Goal: Transaction & Acquisition: Obtain resource

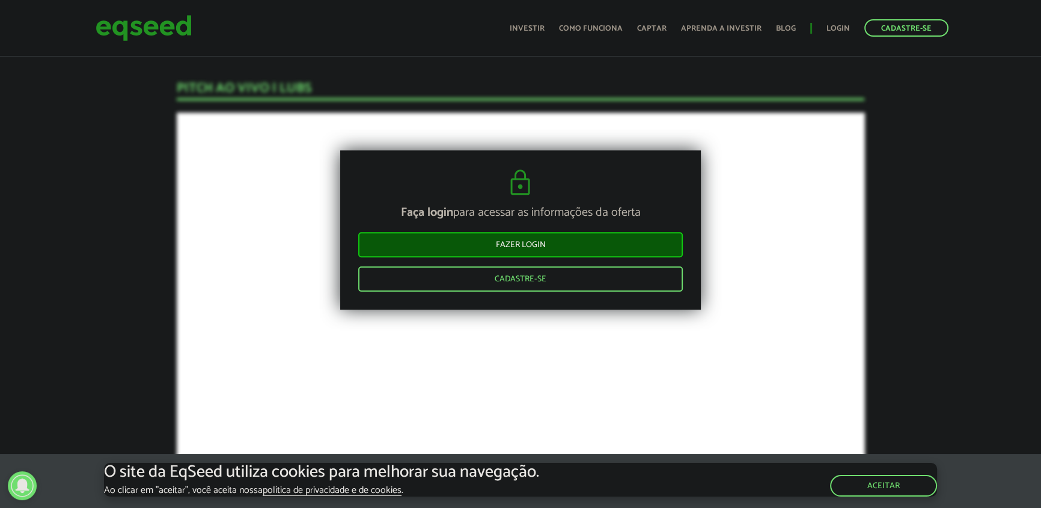
scroll to position [1262, 0]
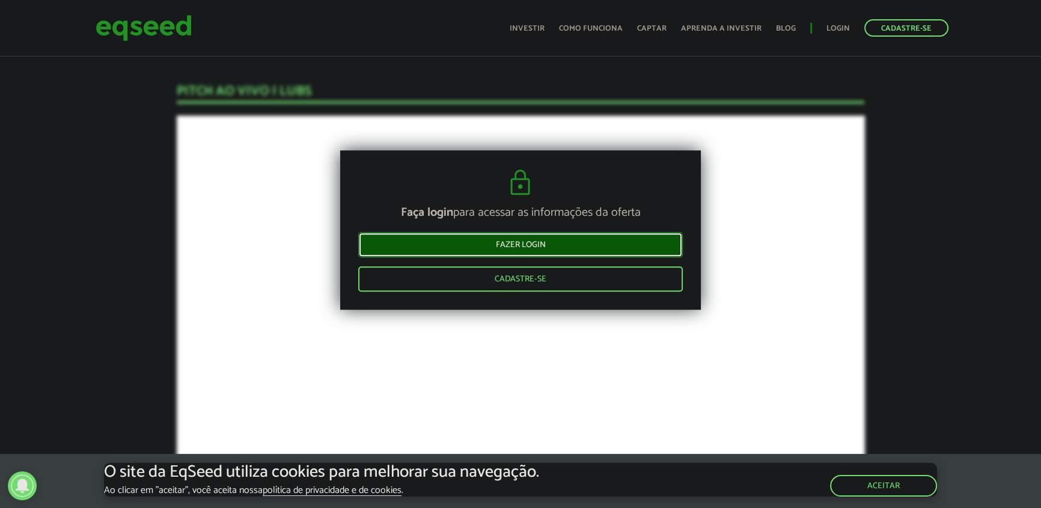
click at [423, 245] on link "Fazer login" at bounding box center [520, 244] width 325 height 25
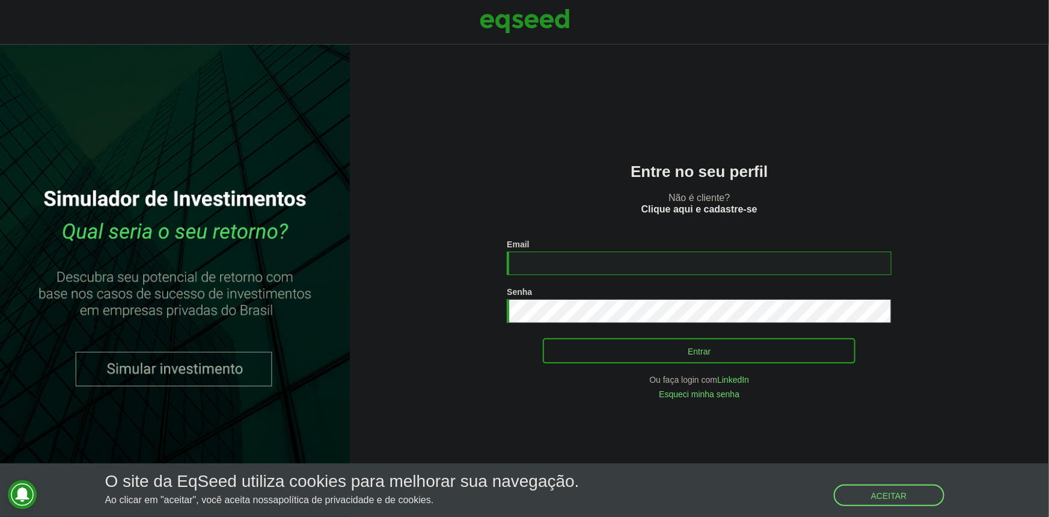
type input "**********"
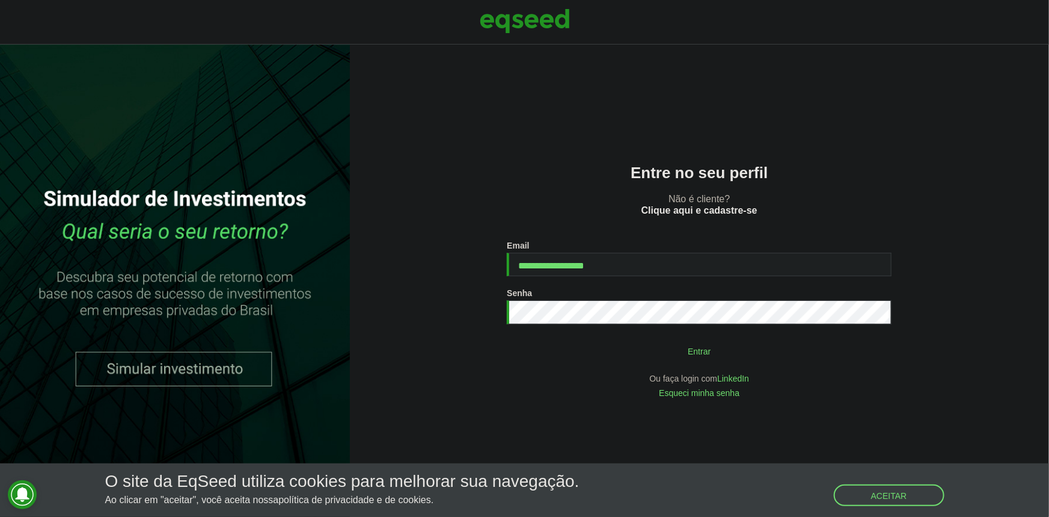
click at [617, 358] on button "Entrar" at bounding box center [699, 350] width 313 height 23
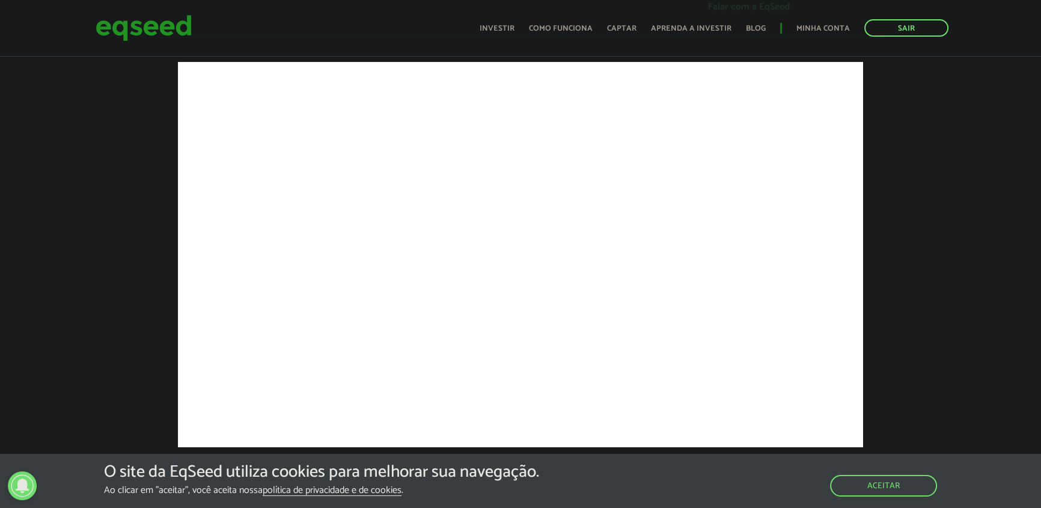
scroll to position [437, 0]
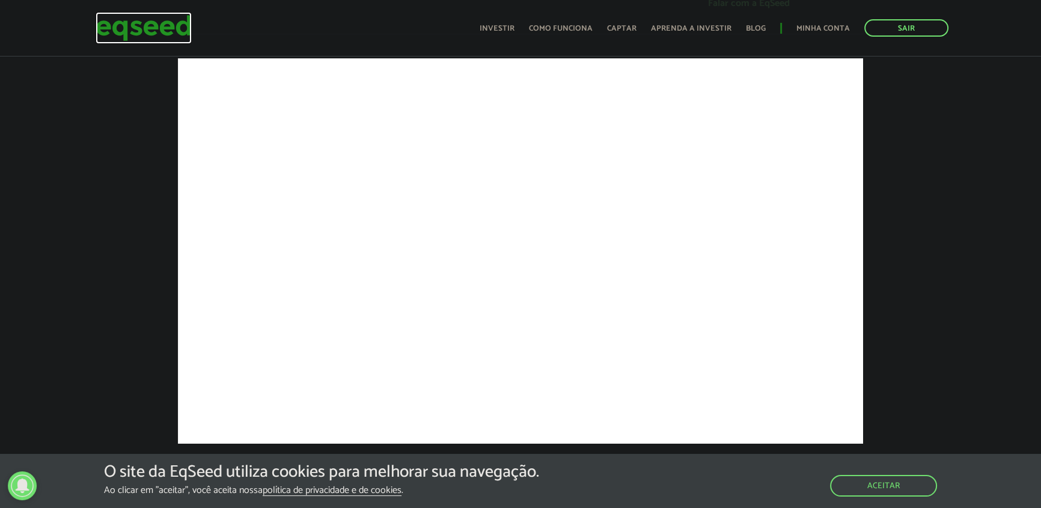
click at [121, 23] on img at bounding box center [144, 28] width 96 height 32
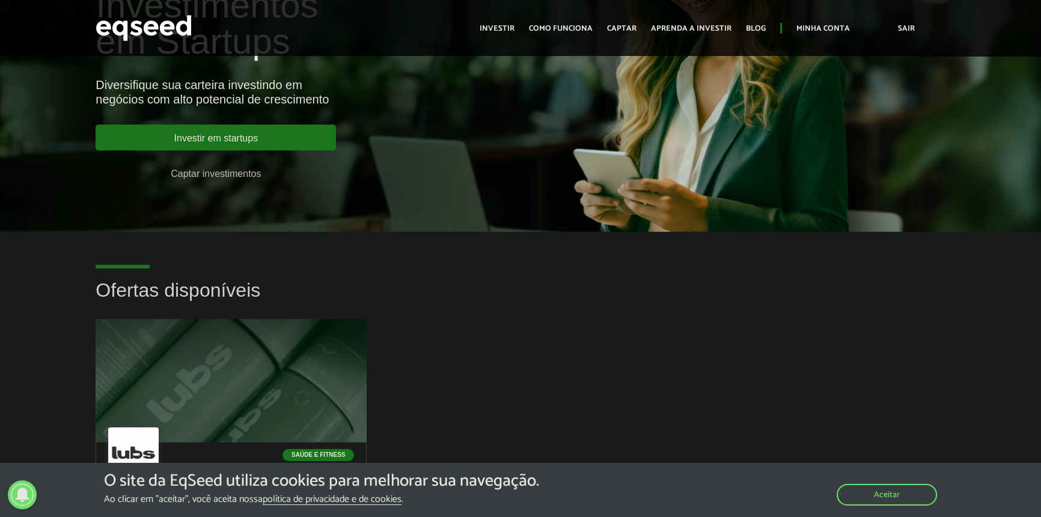
scroll to position [54, 0]
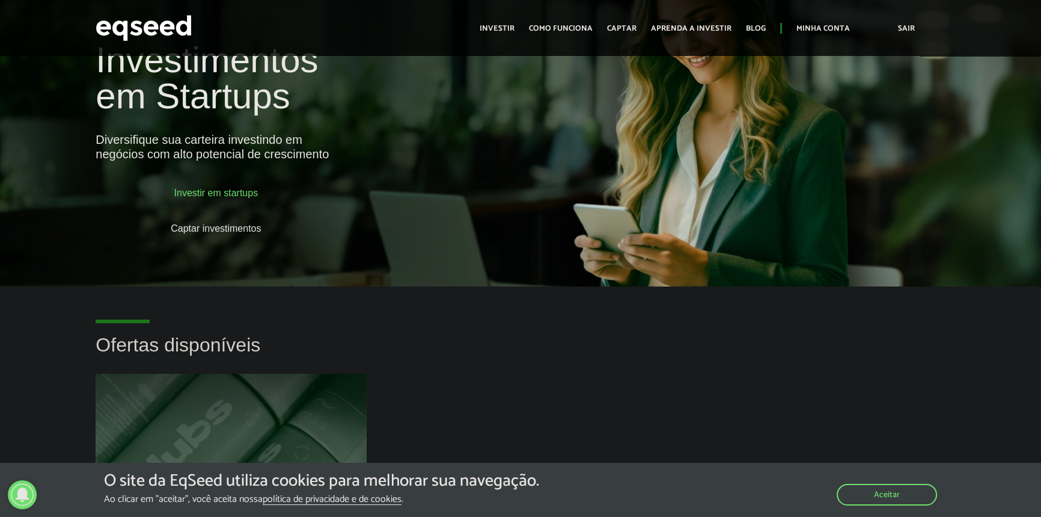
click at [233, 193] on link "Investir em startups" at bounding box center [216, 192] width 241 height 26
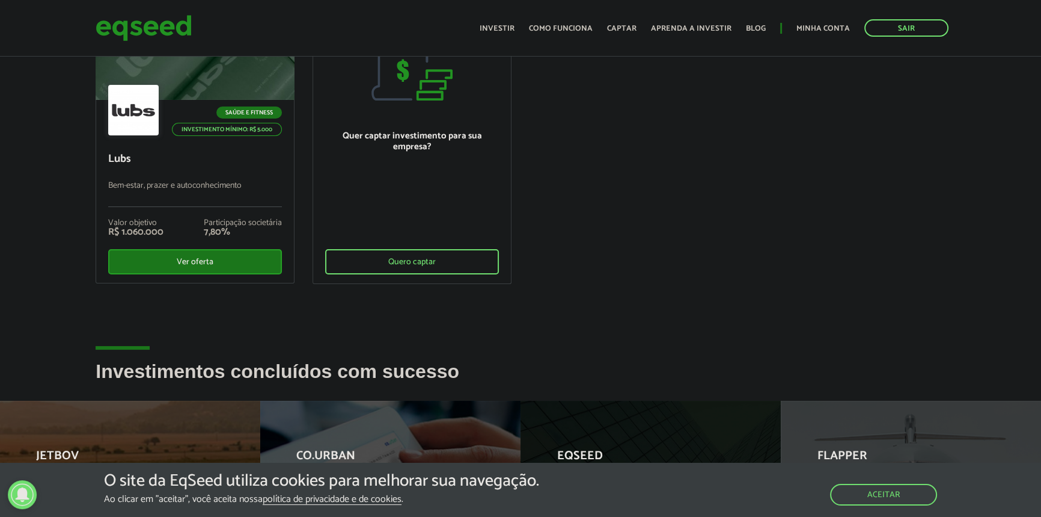
scroll to position [382, 0]
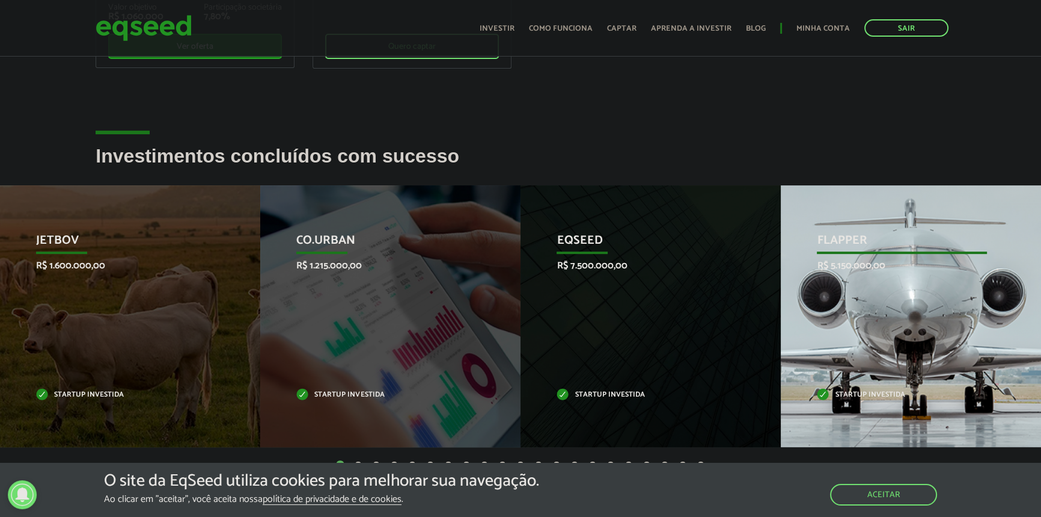
click at [859, 343] on div "Flapper R$ 5.150.000,00 Startup investida" at bounding box center [902, 316] width 242 height 262
click at [864, 260] on p "R$ 5.150.000,00" at bounding box center [902, 265] width 170 height 11
click at [842, 242] on p "Flapper" at bounding box center [902, 243] width 170 height 20
click at [841, 299] on div "Flapper R$ 5.150.000,00 Startup investida" at bounding box center [902, 316] width 242 height 262
click at [848, 384] on div "Flapper R$ 5.150.000,00 Startup investida" at bounding box center [902, 316] width 242 height 262
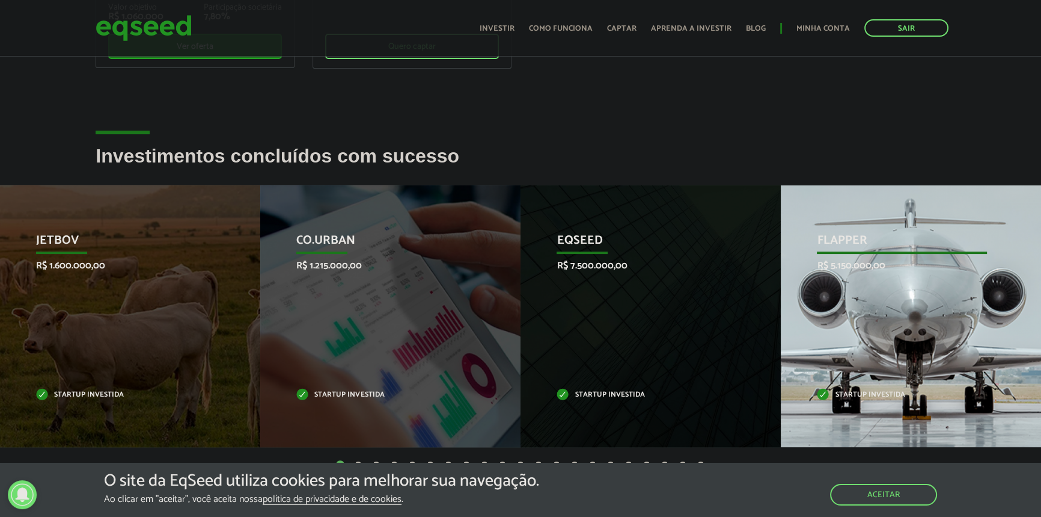
click at [851, 411] on div "Flapper R$ 5.150.000,00 Startup investida" at bounding box center [902, 316] width 242 height 262
click at [848, 391] on p "Startup investida" at bounding box center [902, 394] width 170 height 7
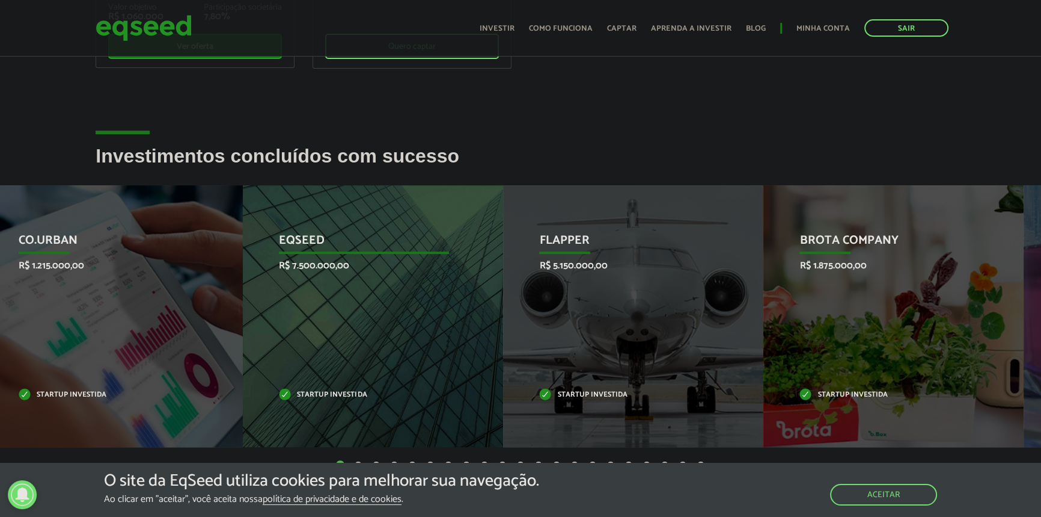
drag, startPoint x: 526, startPoint y: 365, endPoint x: 410, endPoint y: 365, distance: 116.1
click at [410, 365] on div "EqSeed R$ 7.500.000,00 Startup investida" at bounding box center [364, 316] width 242 height 262
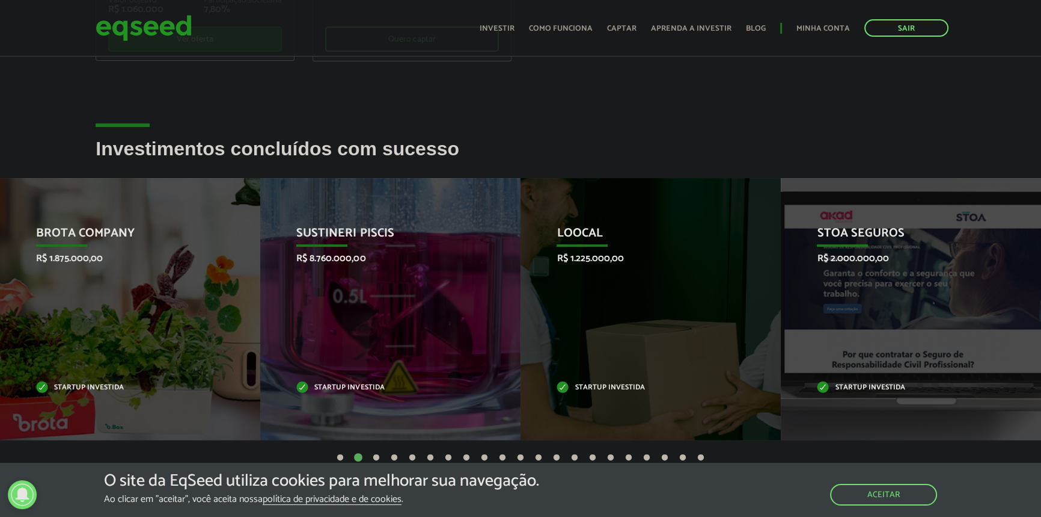
scroll to position [437, 0]
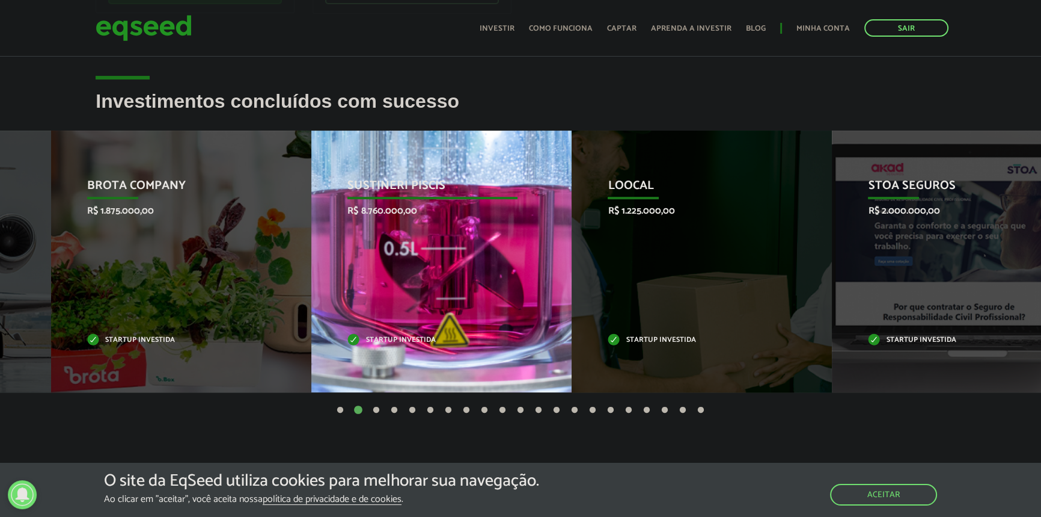
drag, startPoint x: 425, startPoint y: 222, endPoint x: 842, endPoint y: 222, distance: 417.9
click at [554, 222] on div "Sustineri Piscis R$ 8.760.000,00 Startup investida" at bounding box center [432, 261] width 242 height 262
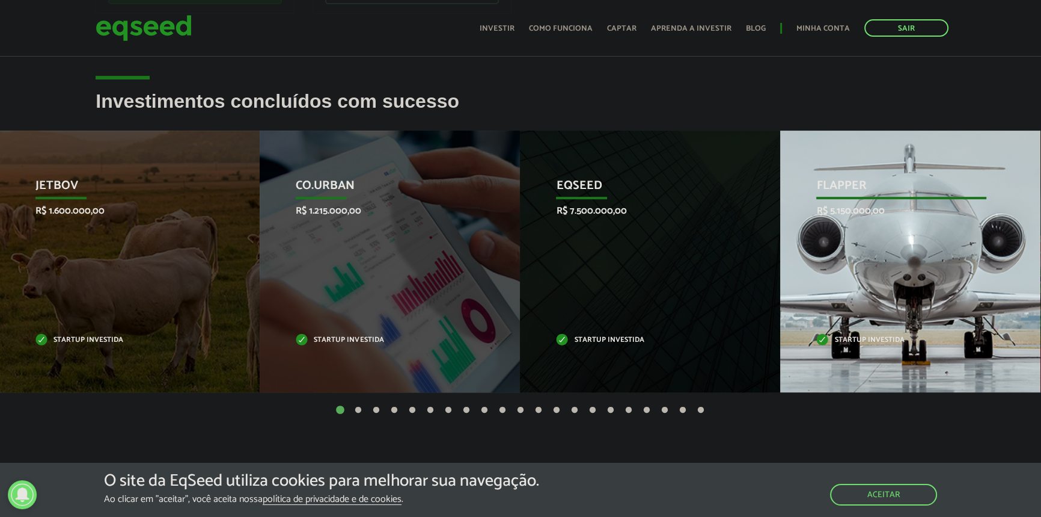
click at [855, 323] on div "Flapper R$ 5.150.000,00 Startup investida" at bounding box center [902, 261] width 242 height 262
click at [846, 359] on div "Flapper R$ 5.150.000,00 Startup investida" at bounding box center [902, 261] width 242 height 262
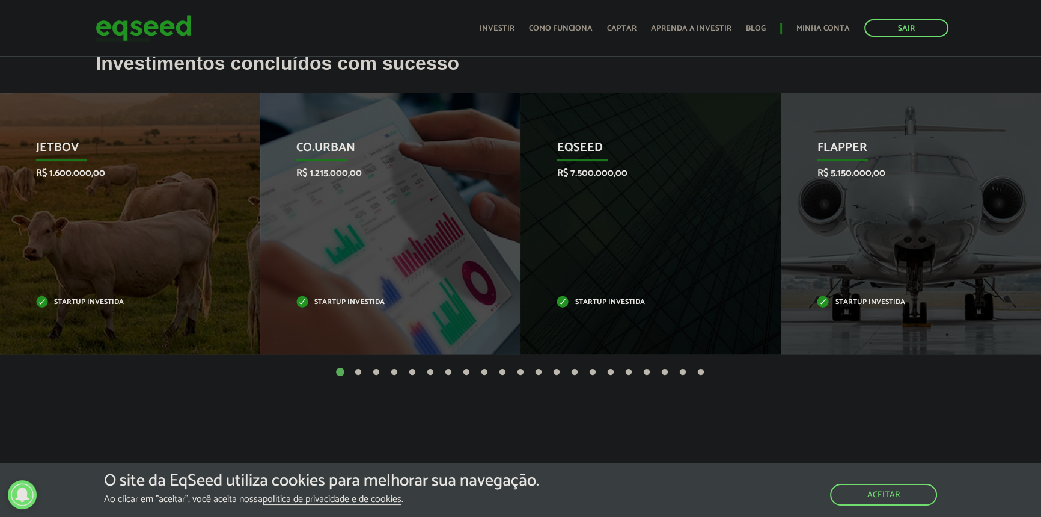
scroll to position [547, 0]
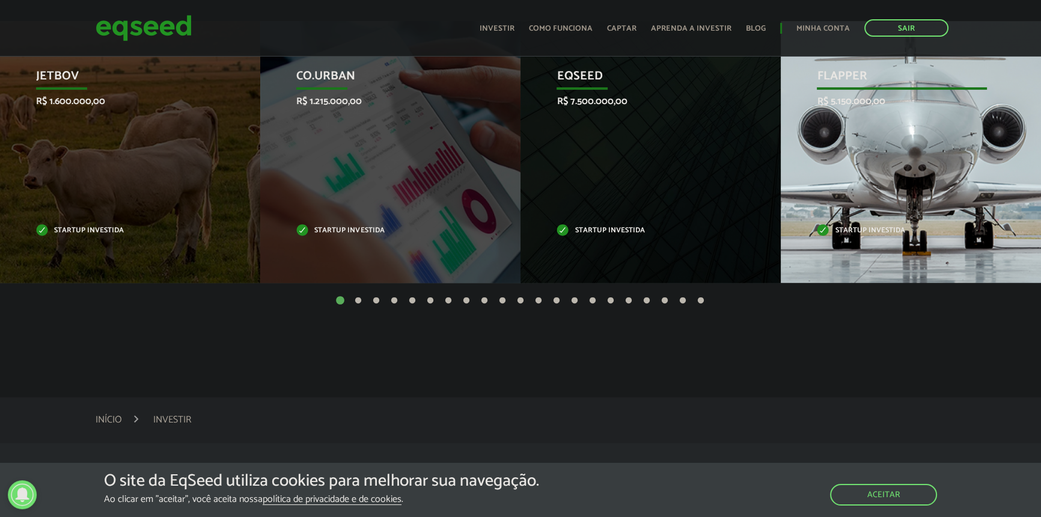
click at [1020, 162] on div "Flapper R$ 5.150.000,00 Startup investida" at bounding box center [902, 152] width 242 height 262
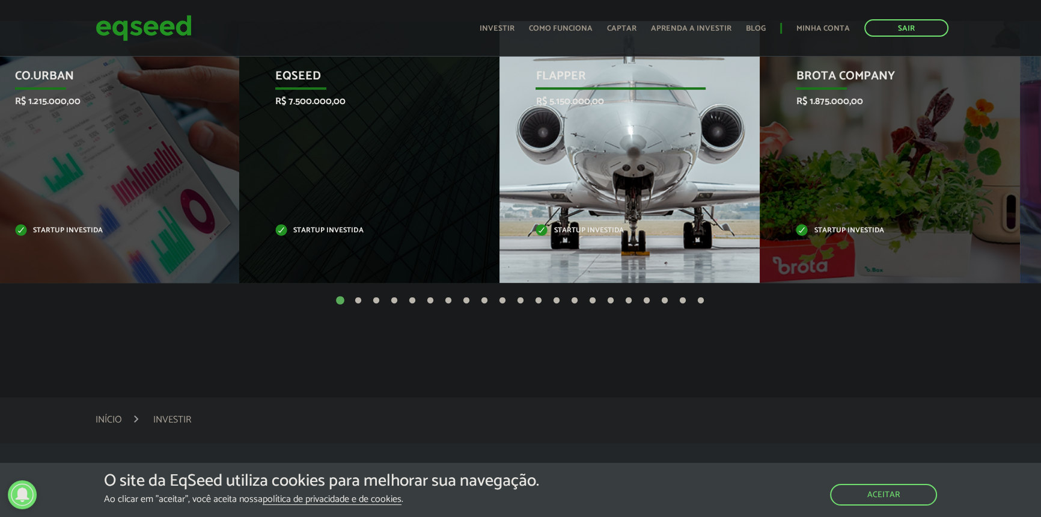
drag, startPoint x: 1007, startPoint y: 162, endPoint x: 549, endPoint y: 188, distance: 458.4
click at [577, 192] on div "Flapper R$ 5.150.000,00 Startup investida" at bounding box center [621, 152] width 242 height 262
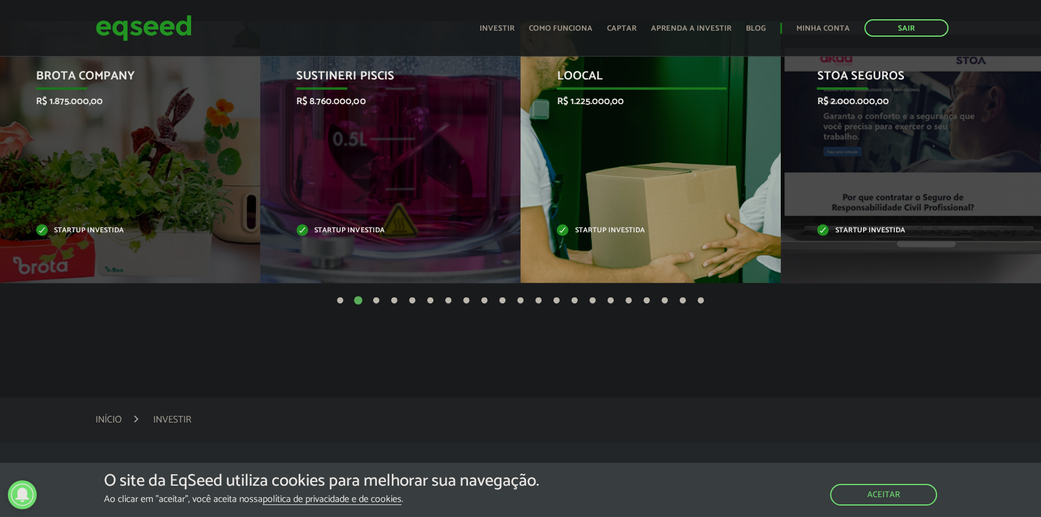
click at [685, 164] on div "Loocal R$ 1.225.000,00 Startup investida" at bounding box center [642, 152] width 242 height 262
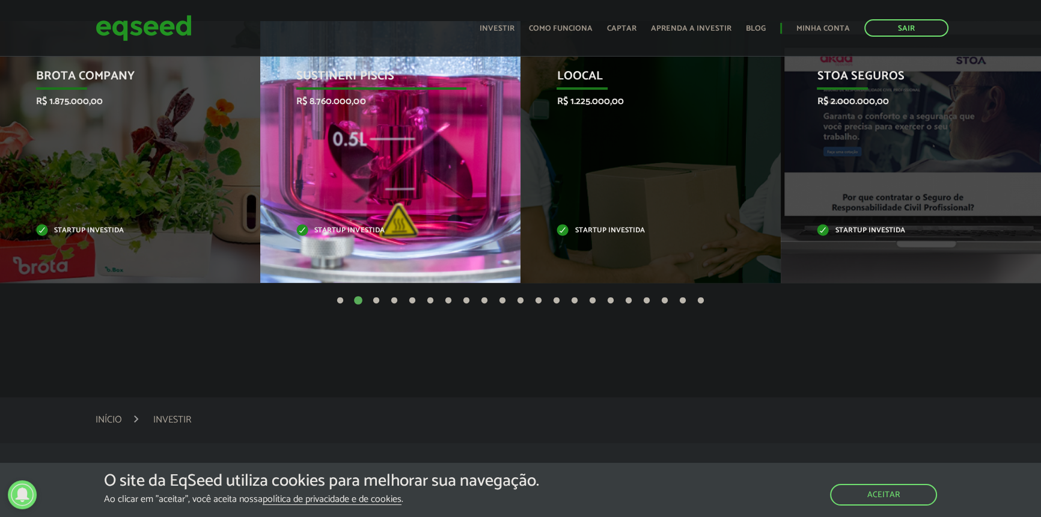
click at [502, 140] on li "Sustineri Piscis R$ 8.760.000,00 Startup investida" at bounding box center [390, 152] width 260 height 262
click at [502, 140] on div "Sustineri Piscis R$ 8.760.000,00 Startup investida" at bounding box center [381, 152] width 242 height 262
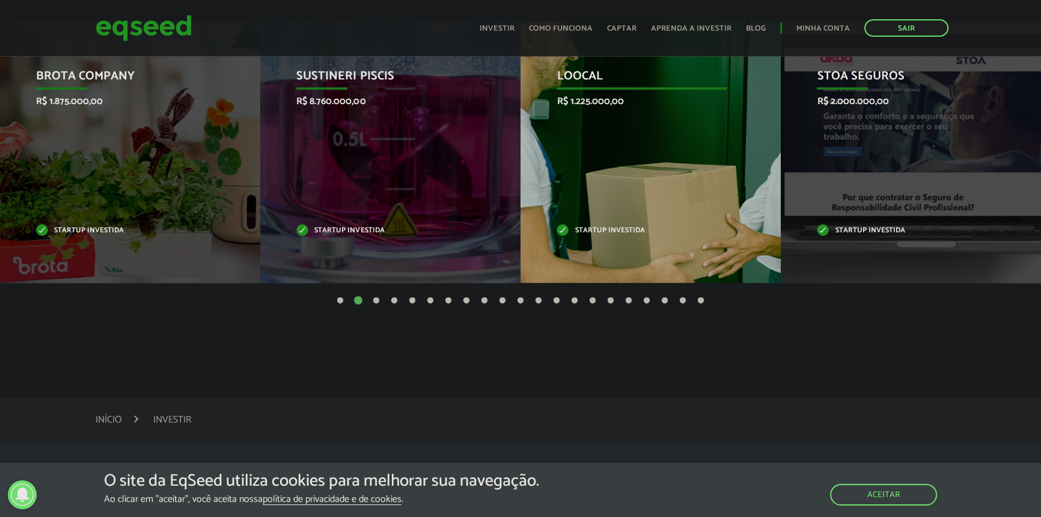
drag, startPoint x: 620, startPoint y: 228, endPoint x: 607, endPoint y: 228, distance: 12.6
click at [619, 229] on p "Startup investida" at bounding box center [642, 230] width 170 height 7
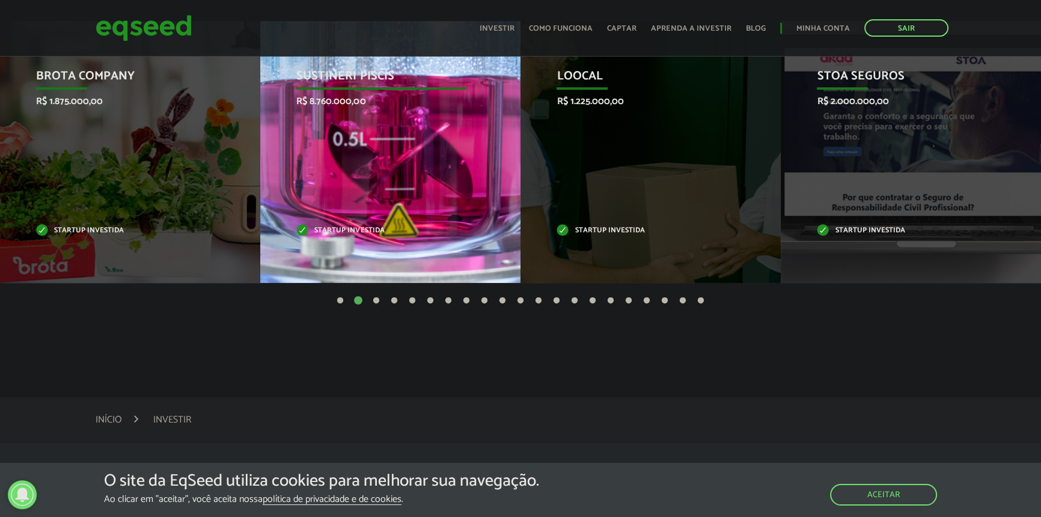
click at [345, 234] on p "Startup investida" at bounding box center [381, 230] width 170 height 7
click at [344, 234] on p "Startup investida" at bounding box center [381, 230] width 170 height 7
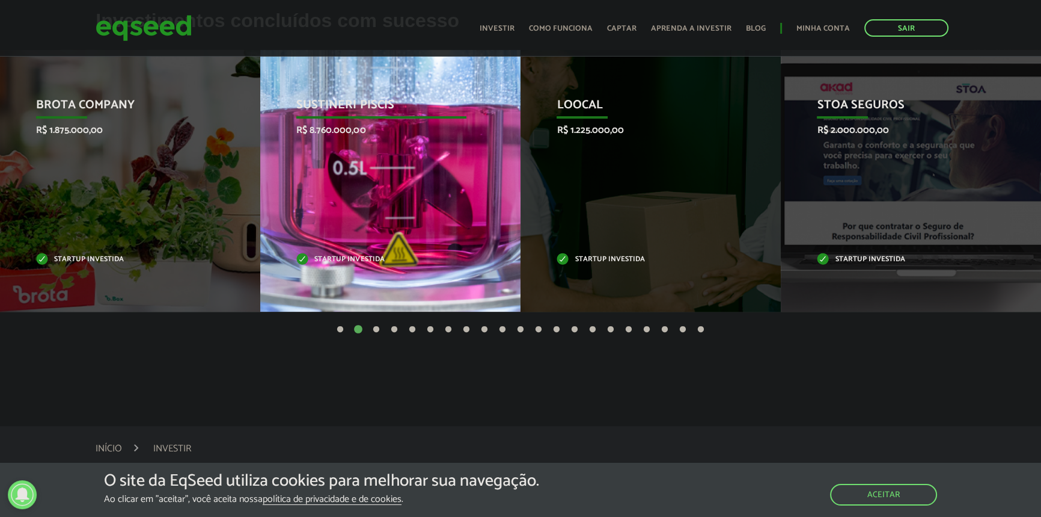
scroll to position [492, 0]
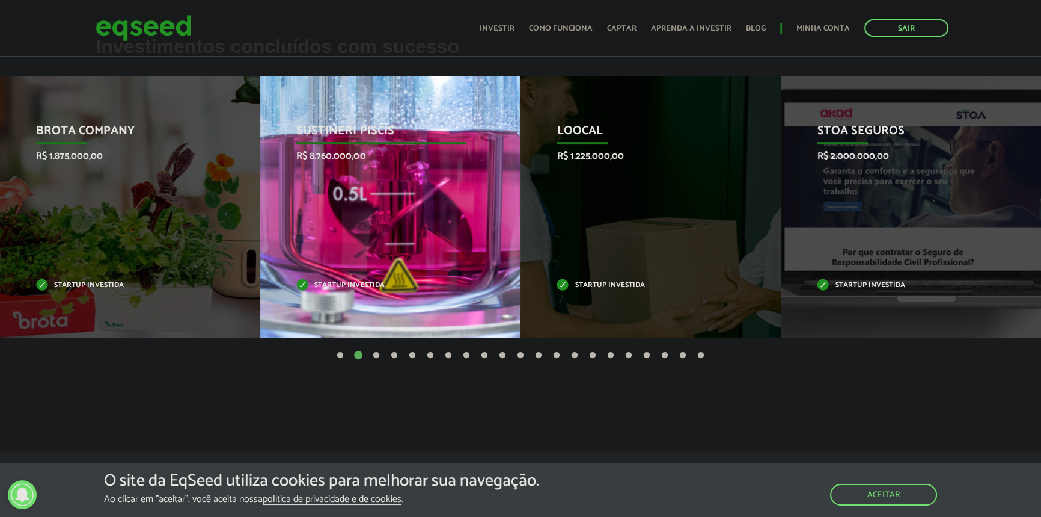
click at [336, 120] on div "Sustineri Piscis R$ 8.760.000,00 Startup investida" at bounding box center [381, 207] width 242 height 262
click at [296, 282] on p "Startup investida" at bounding box center [381, 285] width 170 height 7
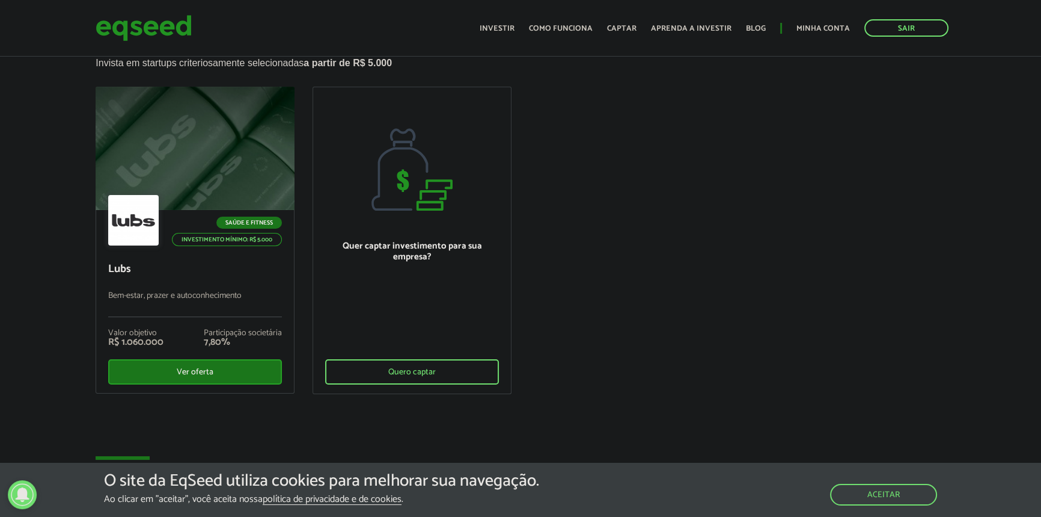
scroll to position [0, 0]
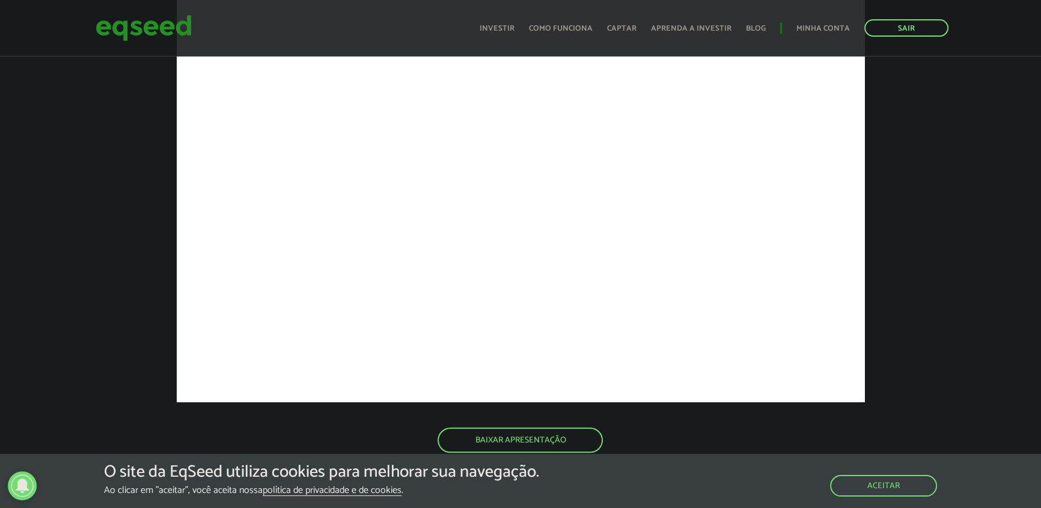
scroll to position [1661, 0]
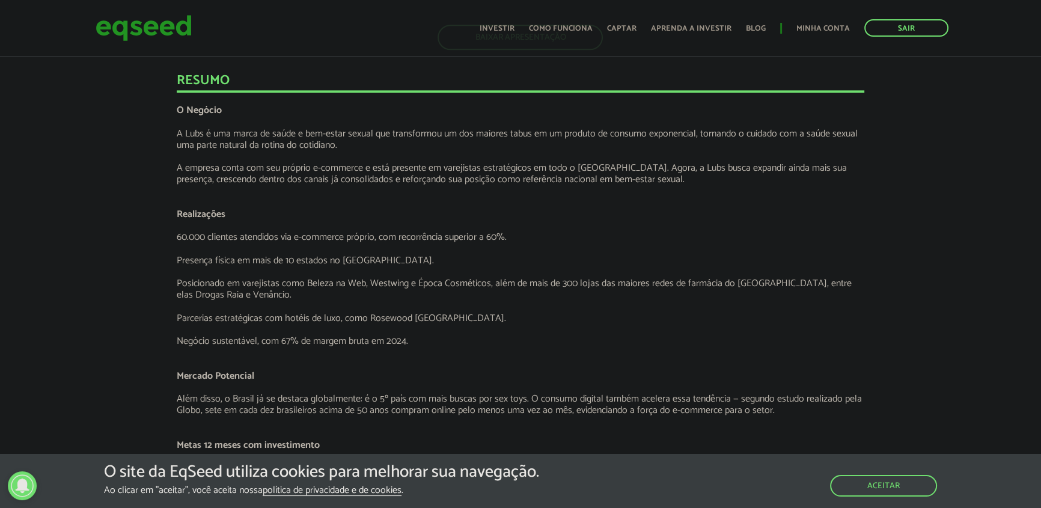
scroll to position [1880, 0]
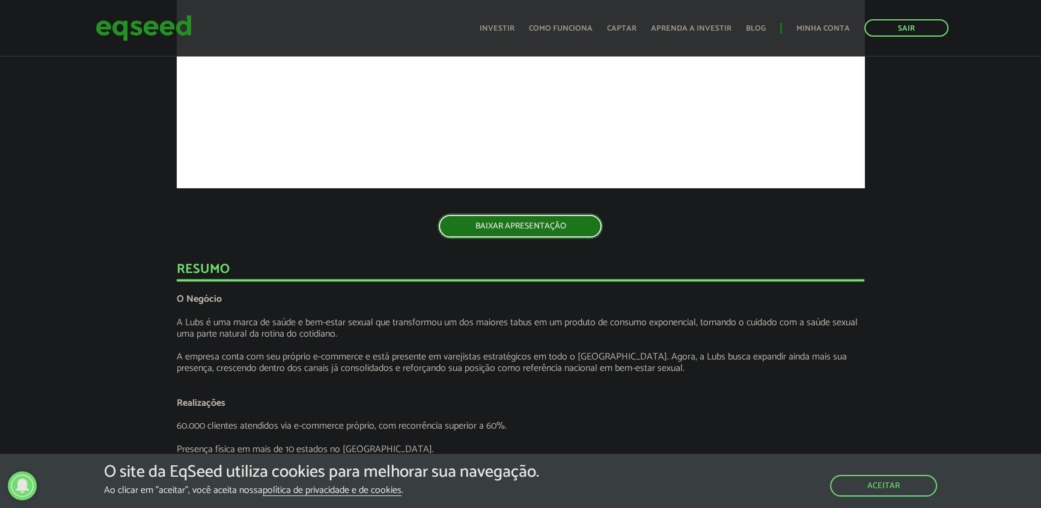
click at [493, 225] on link "BAIXAR APRESENTAÇÃO" at bounding box center [520, 225] width 165 height 25
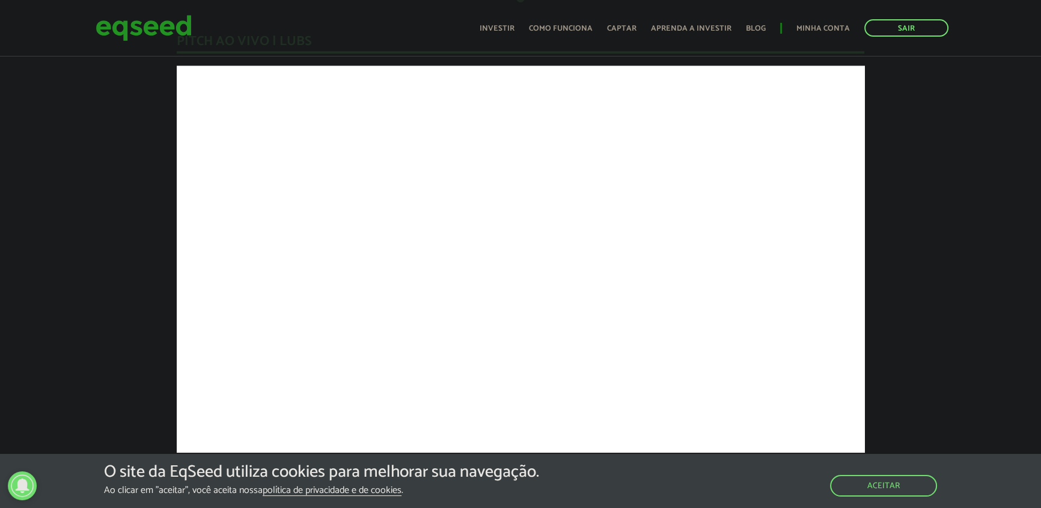
scroll to position [1147, 0]
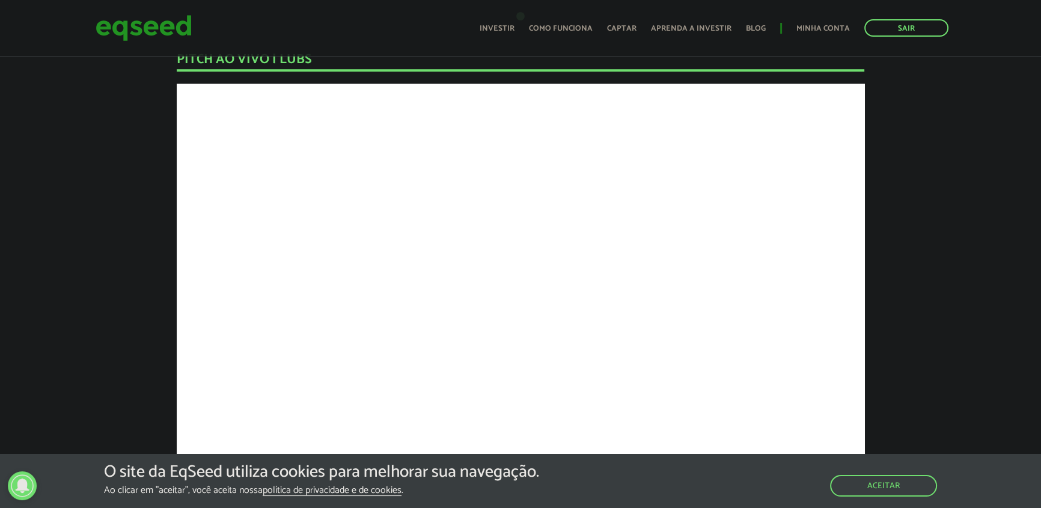
scroll to position [1093, 0]
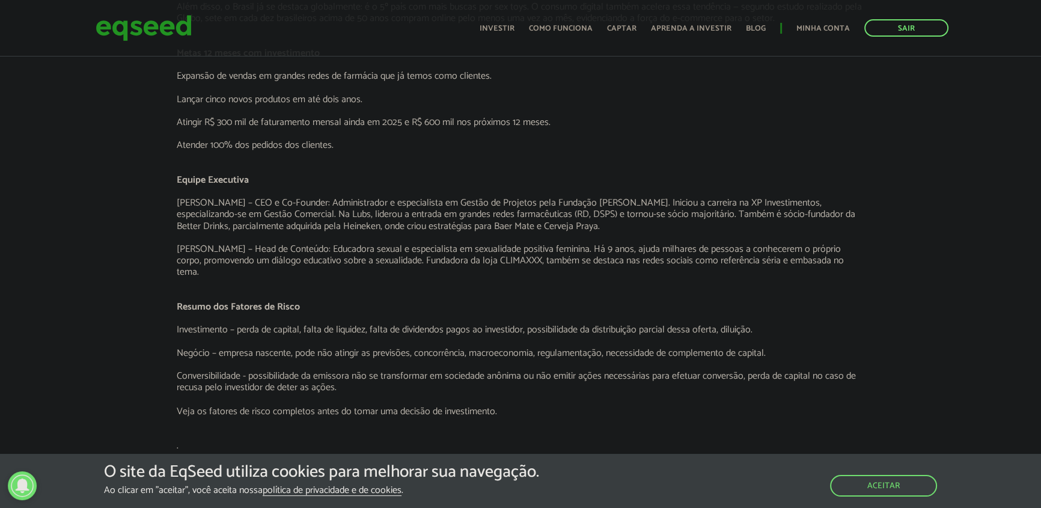
scroll to position [2456, 0]
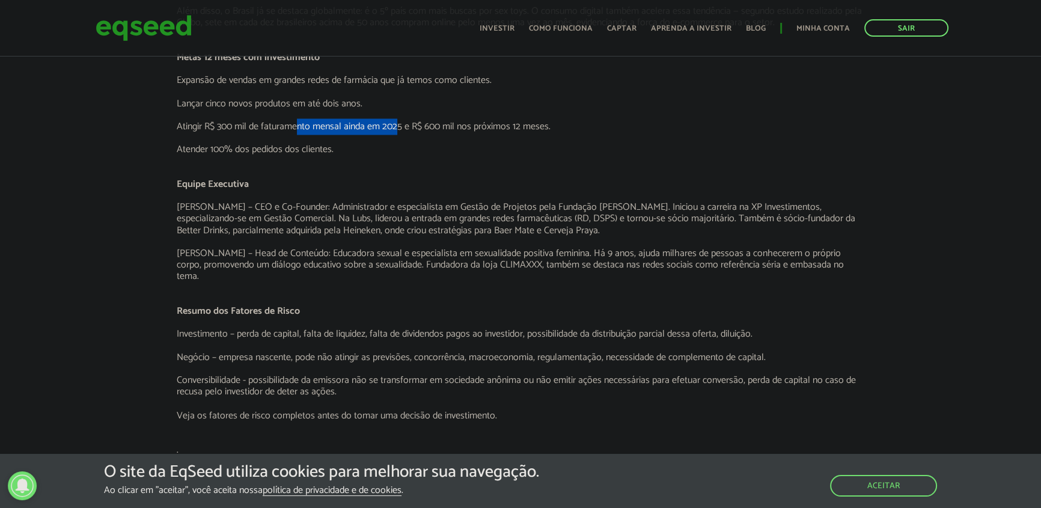
drag, startPoint x: 299, startPoint y: 124, endPoint x: 399, endPoint y: 126, distance: 99.2
click at [399, 126] on p "Atingir R$ 300 mil de faturamento mensal ainda em 2025 e R$ 600 mil nos próximo…" at bounding box center [521, 126] width 689 height 11
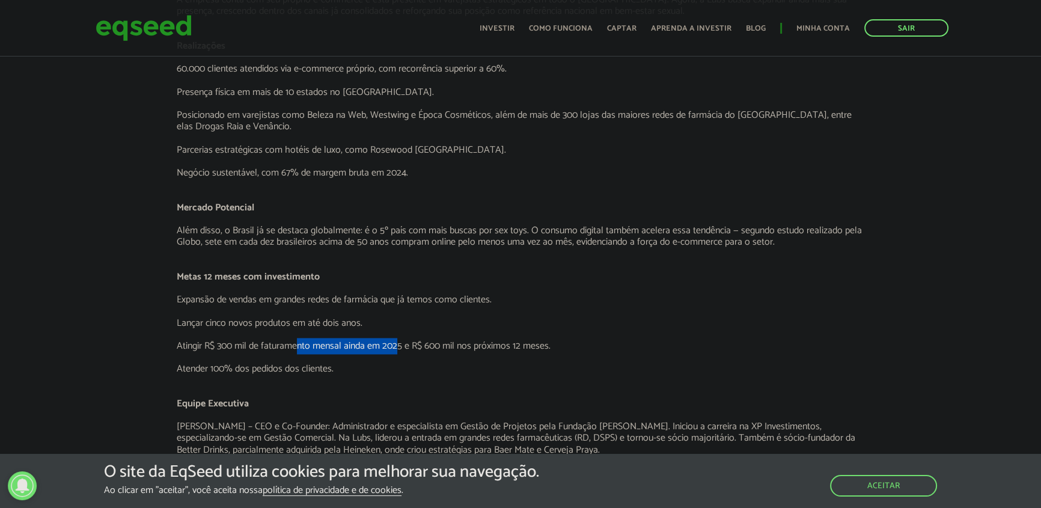
scroll to position [2237, 0]
click at [434, 375] on p at bounding box center [521, 379] width 689 height 11
drag, startPoint x: 563, startPoint y: 345, endPoint x: 411, endPoint y: 345, distance: 152.1
click at [411, 345] on p "Atingir R$ 300 mil de faturamento mensal ainda em 2025 e R$ 600 mil nos próximo…" at bounding box center [521, 345] width 689 height 11
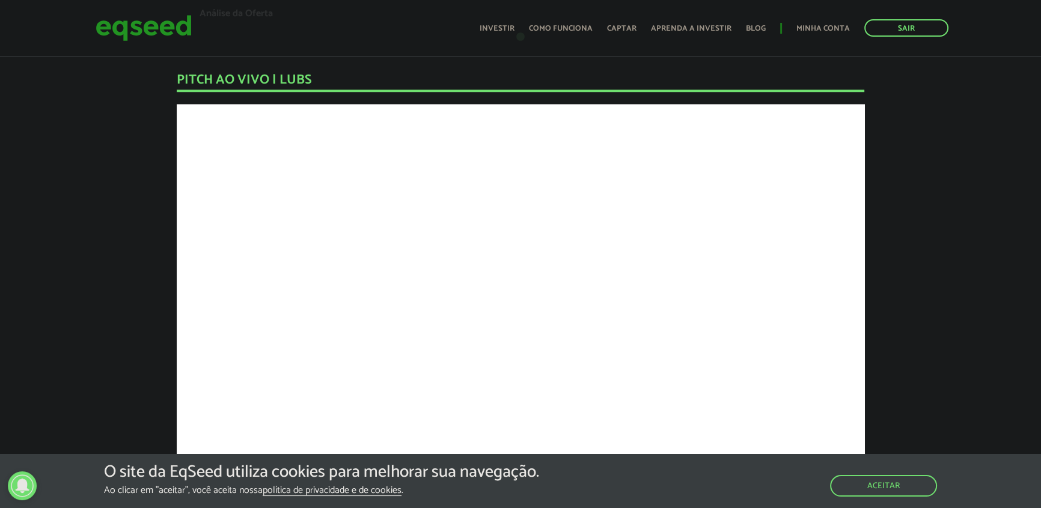
scroll to position [1144, 0]
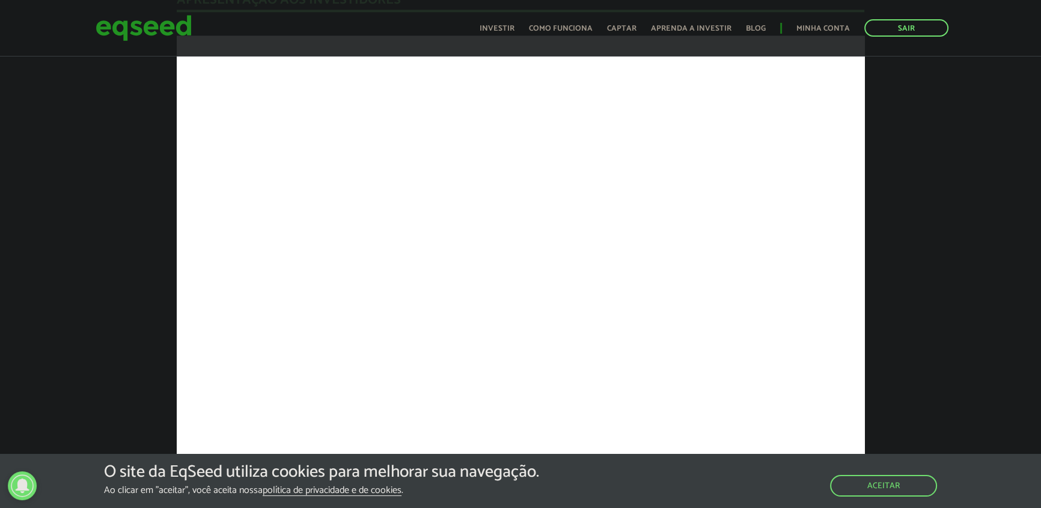
scroll to position [1636, 0]
